Goal: Task Accomplishment & Management: Complete application form

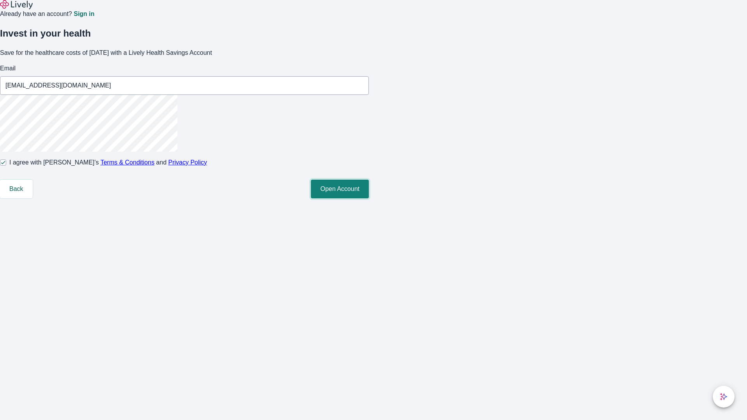
click at [369, 198] on button "Open Account" at bounding box center [340, 189] width 58 height 19
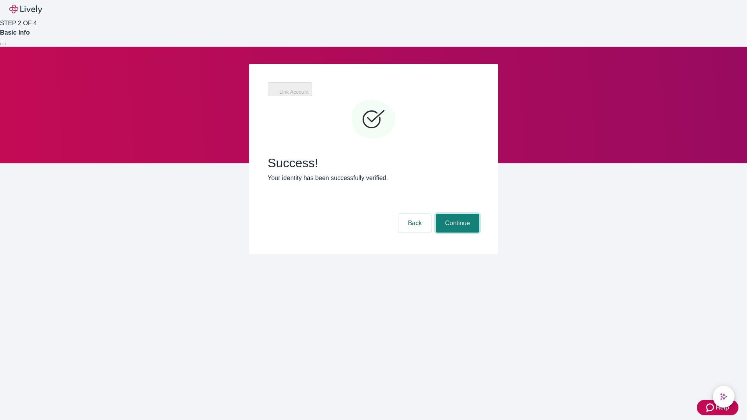
click at [457, 214] on button "Continue" at bounding box center [458, 223] width 44 height 19
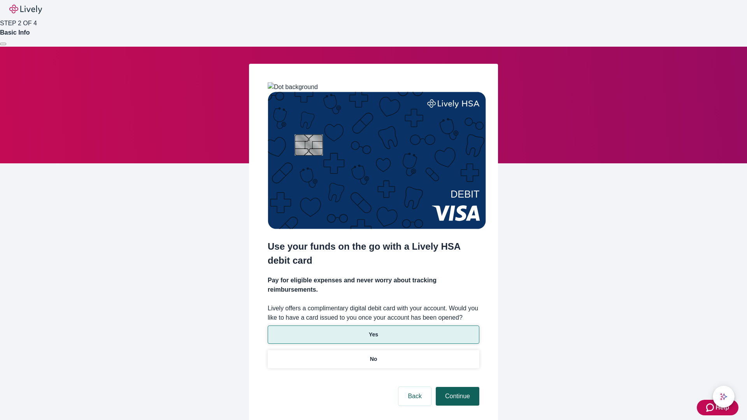
click at [373, 331] on p "Yes" at bounding box center [373, 335] width 9 height 8
click at [457, 387] on button "Continue" at bounding box center [458, 396] width 44 height 19
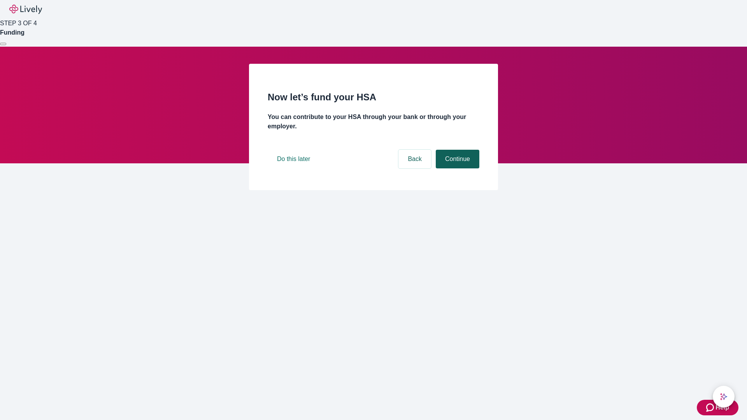
click at [457, 169] on button "Continue" at bounding box center [458, 159] width 44 height 19
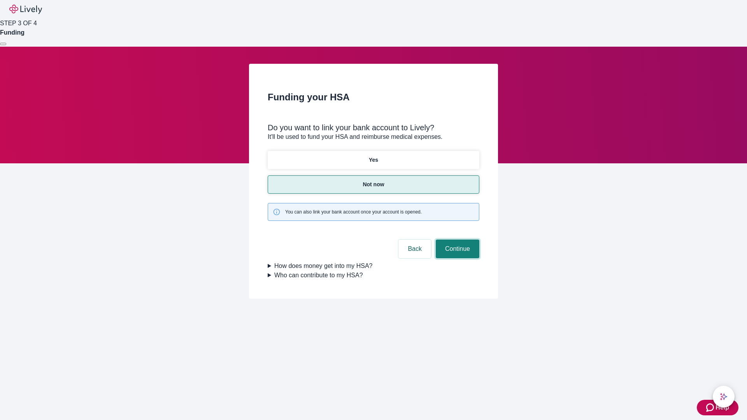
click at [457, 240] on button "Continue" at bounding box center [458, 249] width 44 height 19
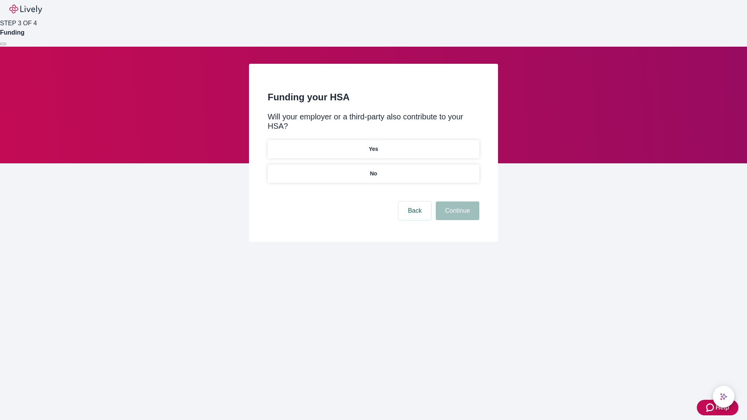
click at [373, 170] on p "No" at bounding box center [373, 174] width 7 height 8
click at [457, 202] on button "Continue" at bounding box center [458, 211] width 44 height 19
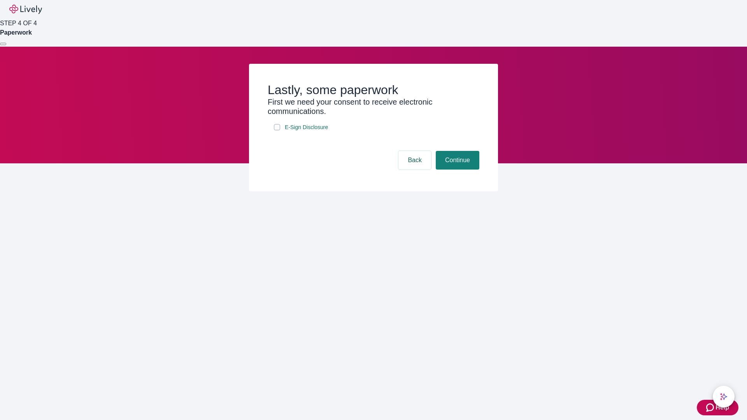
click at [277, 130] on input "E-Sign Disclosure" at bounding box center [277, 127] width 6 height 6
checkbox input "true"
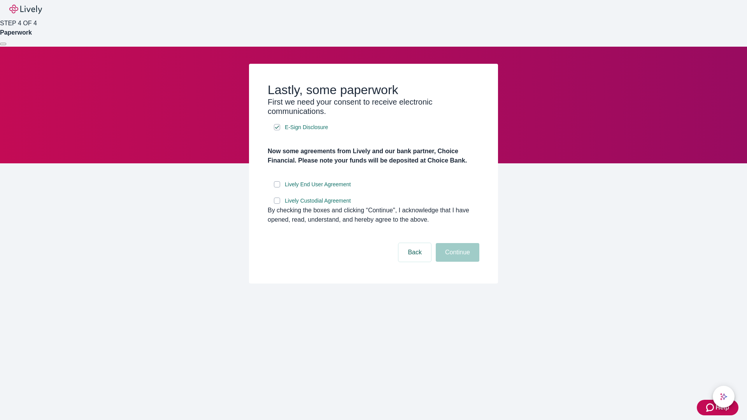
click at [277, 188] on input "Lively End User Agreement" at bounding box center [277, 184] width 6 height 6
checkbox input "true"
click at [277, 204] on input "Lively Custodial Agreement" at bounding box center [277, 201] width 6 height 6
checkbox input "true"
click at [457, 262] on button "Continue" at bounding box center [458, 252] width 44 height 19
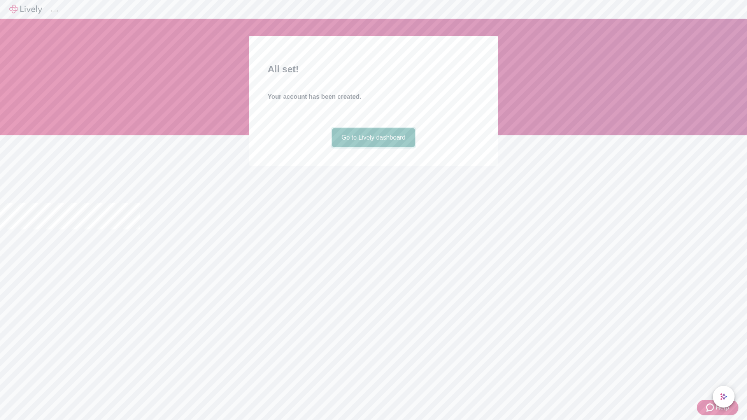
click at [373, 147] on link "Go to Lively dashboard" at bounding box center [373, 137] width 83 height 19
